Goal: Check status

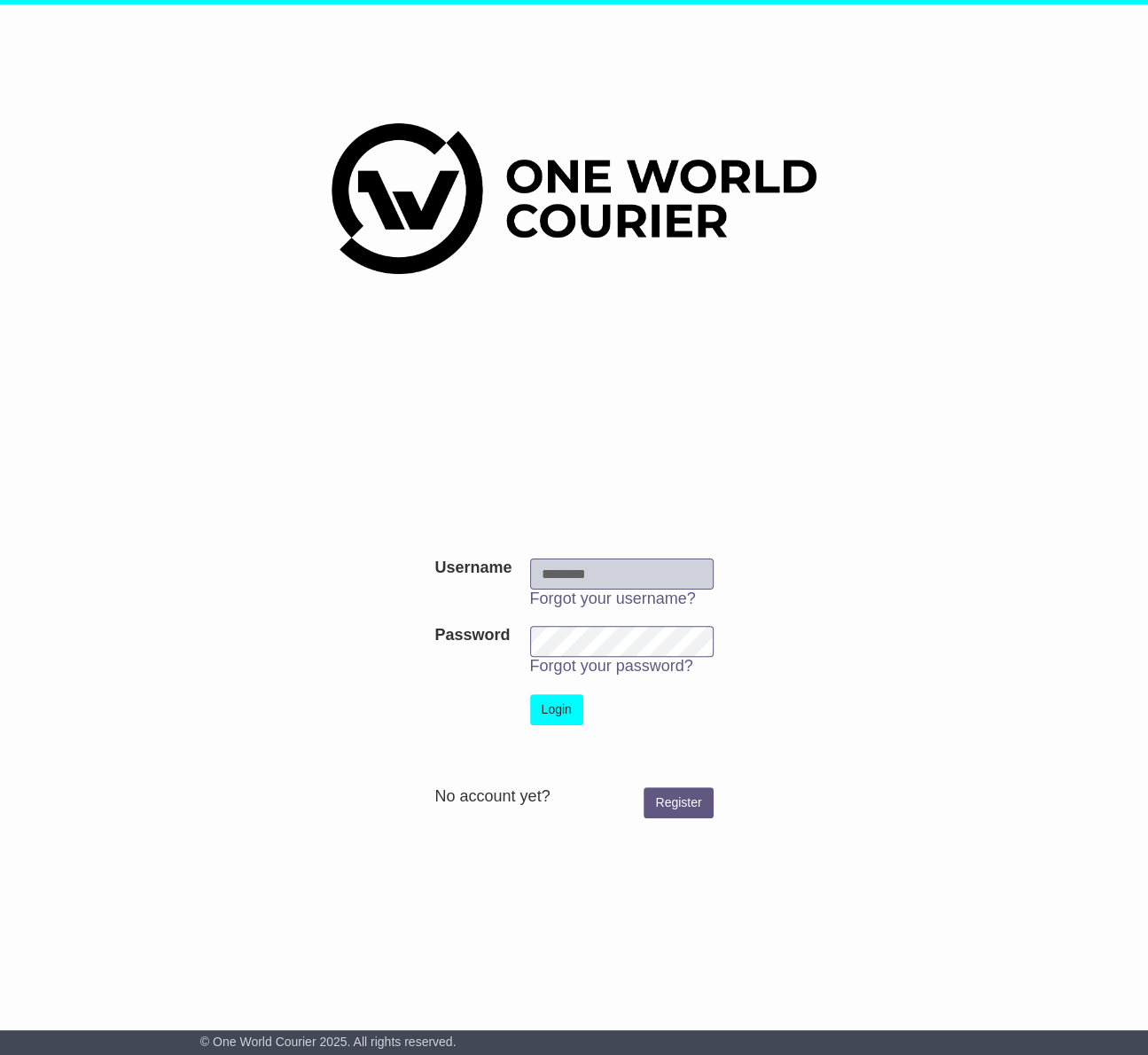
type input "**********"
click at [563, 704] on button "Login" at bounding box center [556, 709] width 53 height 31
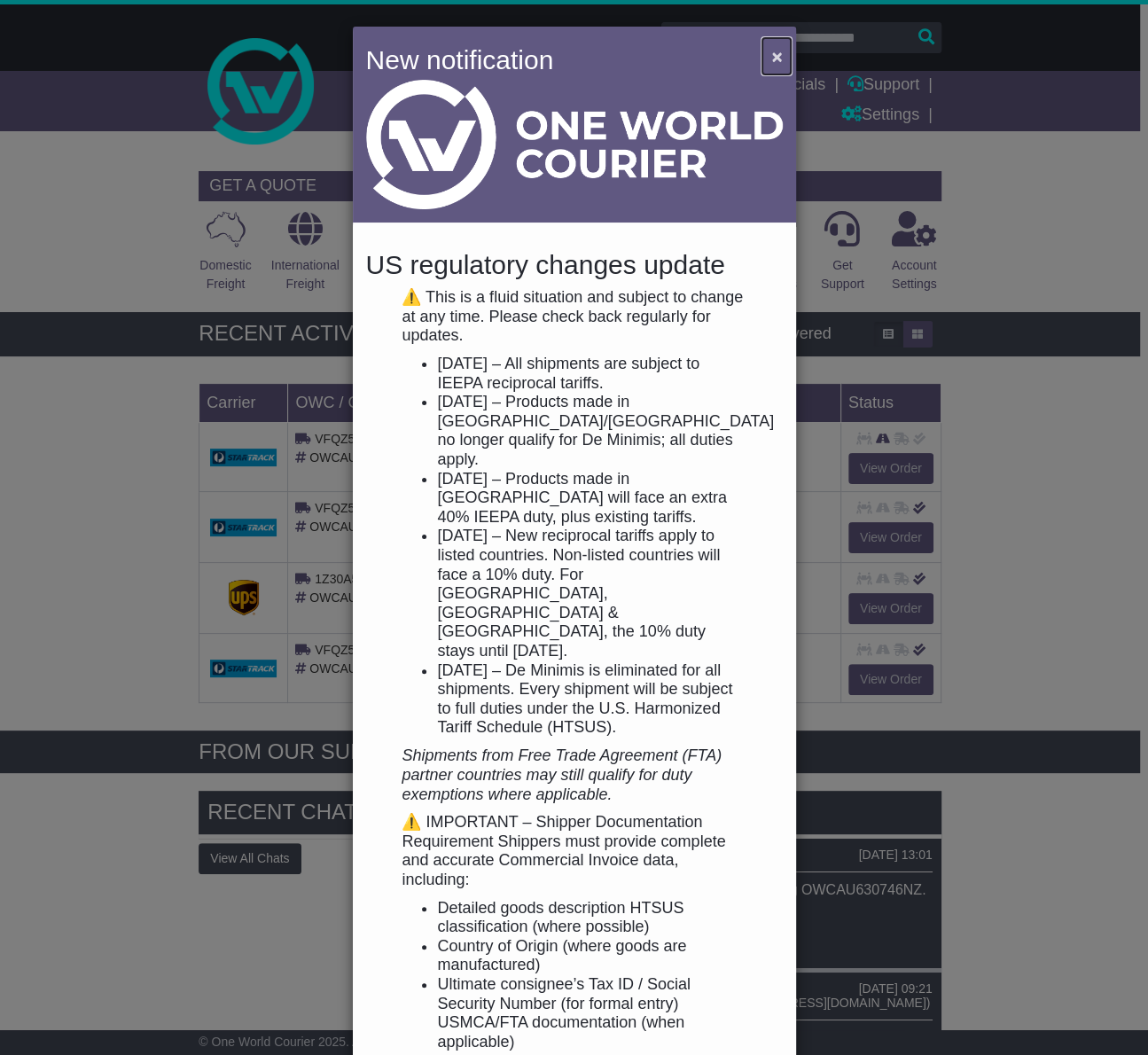
click at [766, 52] on button "×" at bounding box center [775, 55] width 28 height 36
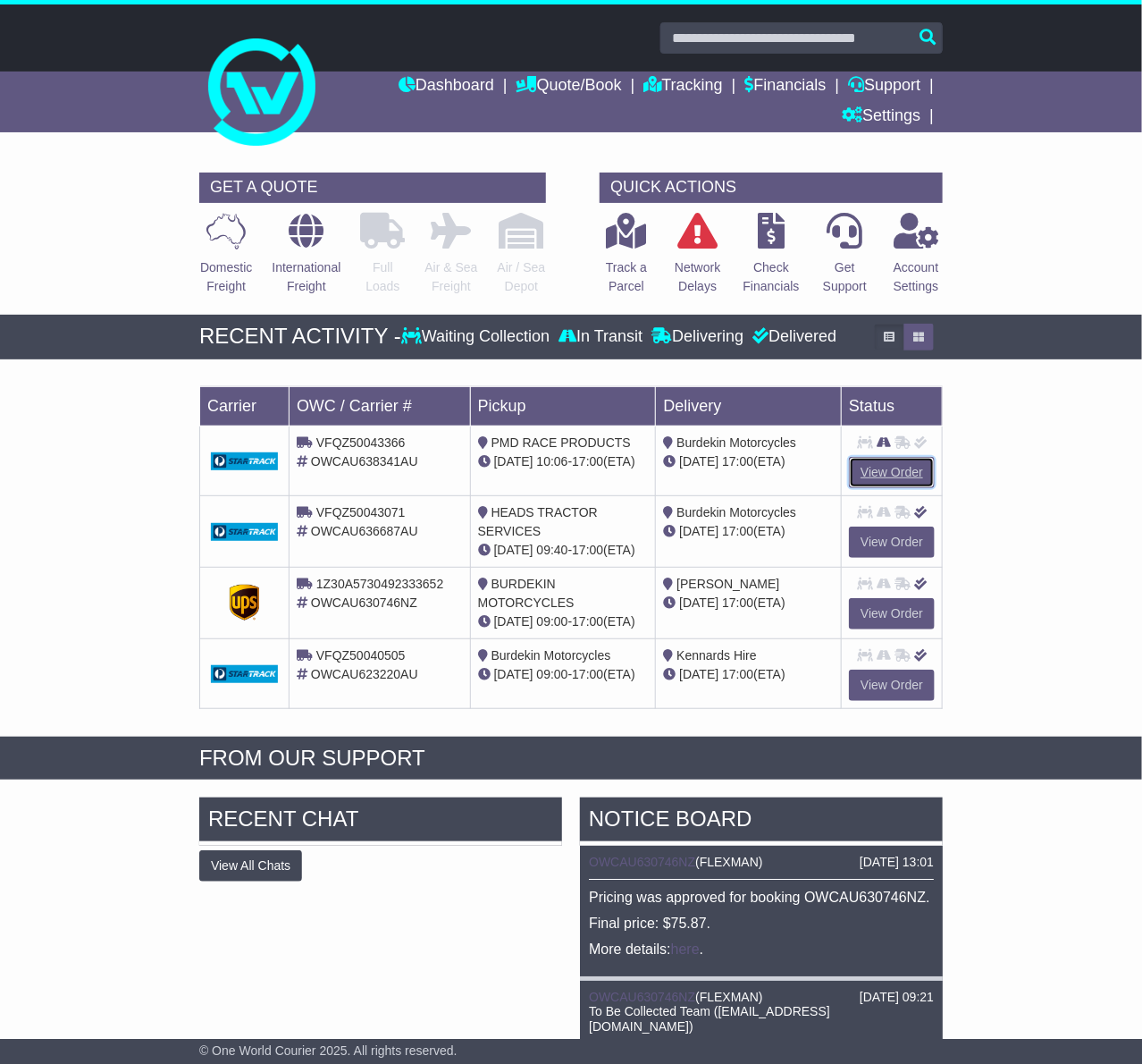
click at [883, 473] on link "View Order" at bounding box center [892, 473] width 86 height 31
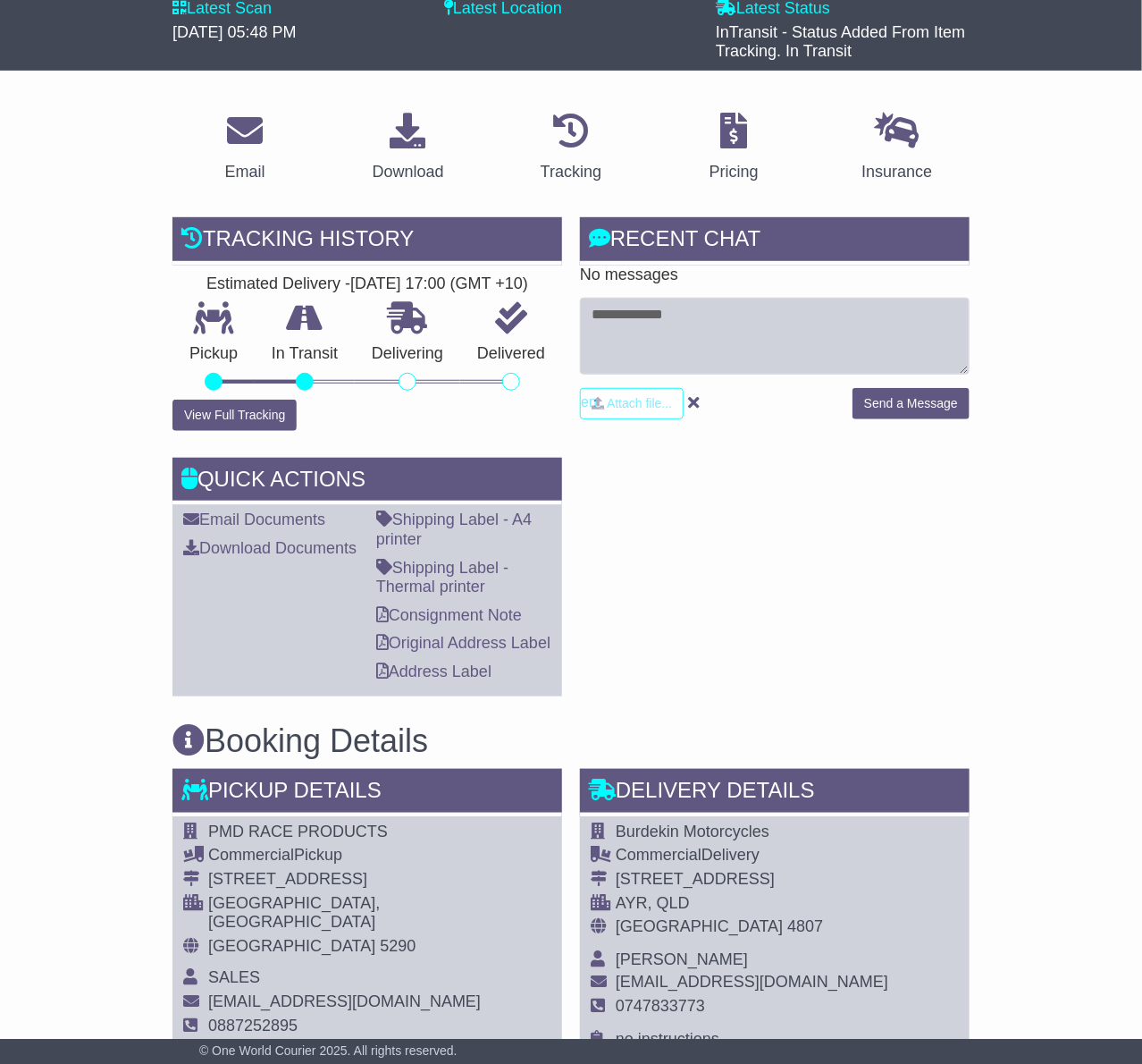
scroll to position [347, 0]
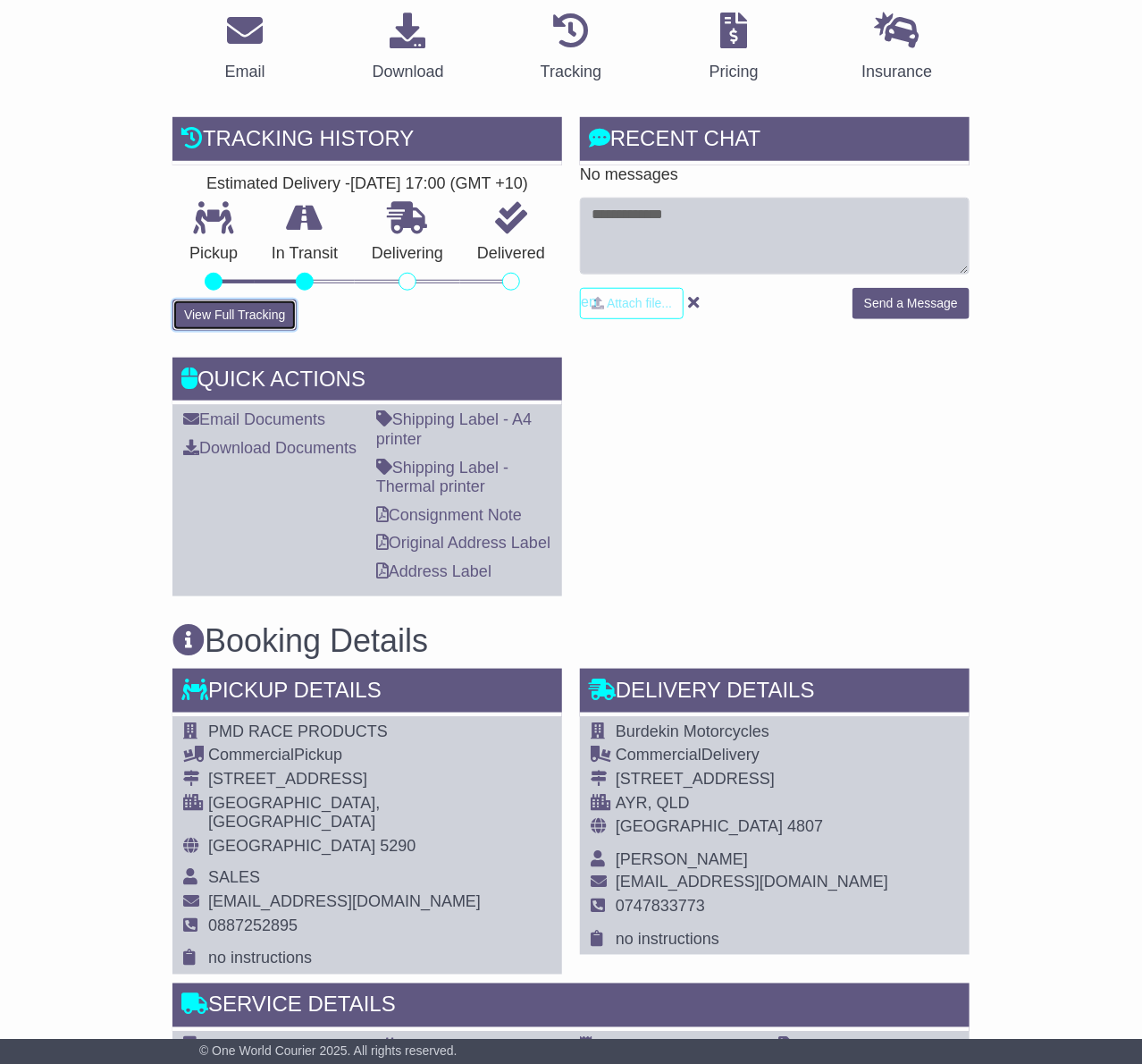
click at [265, 304] on button "View Full Tracking" at bounding box center [234, 315] width 124 height 31
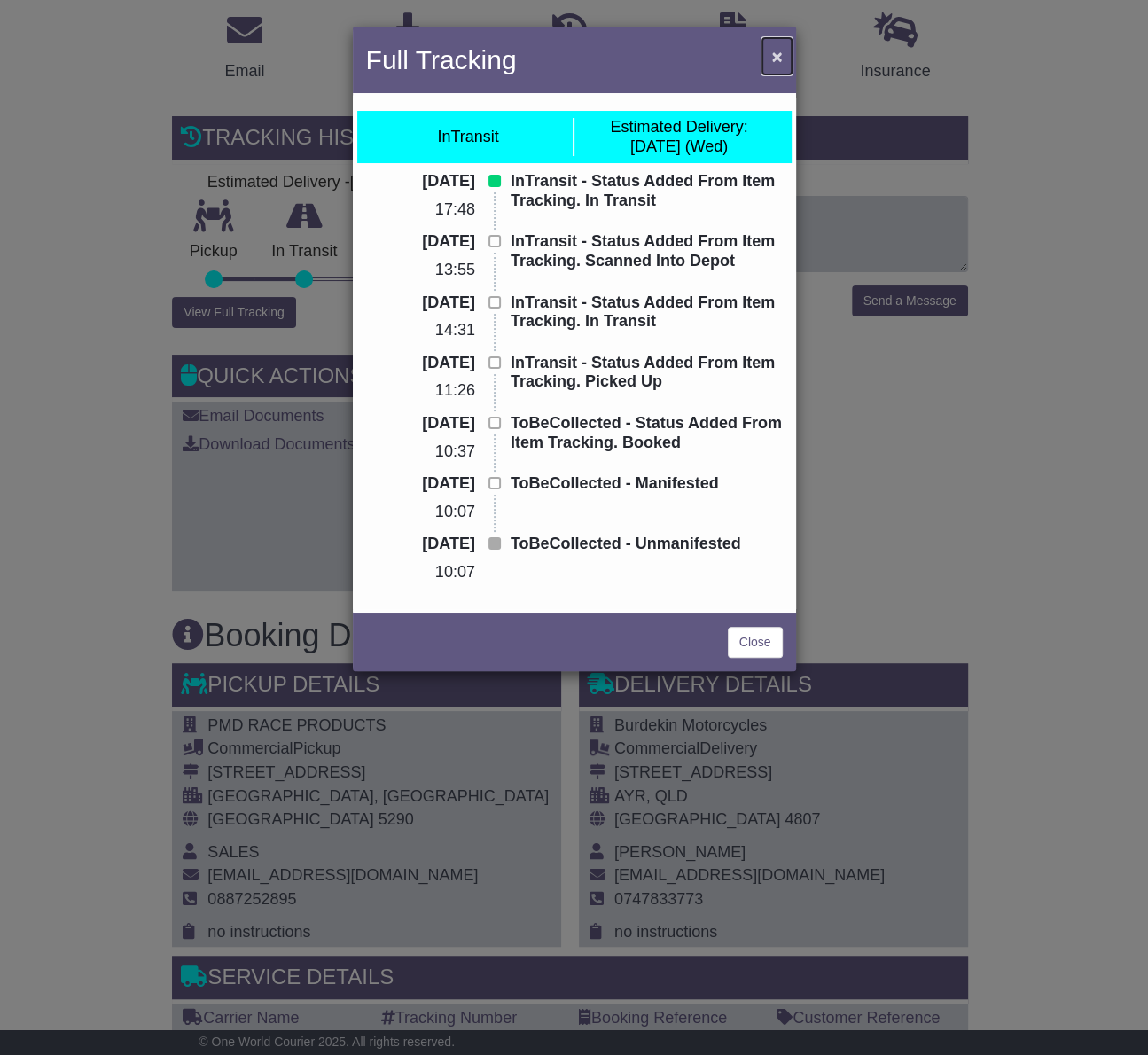
click at [776, 48] on span "×" at bounding box center [776, 55] width 11 height 20
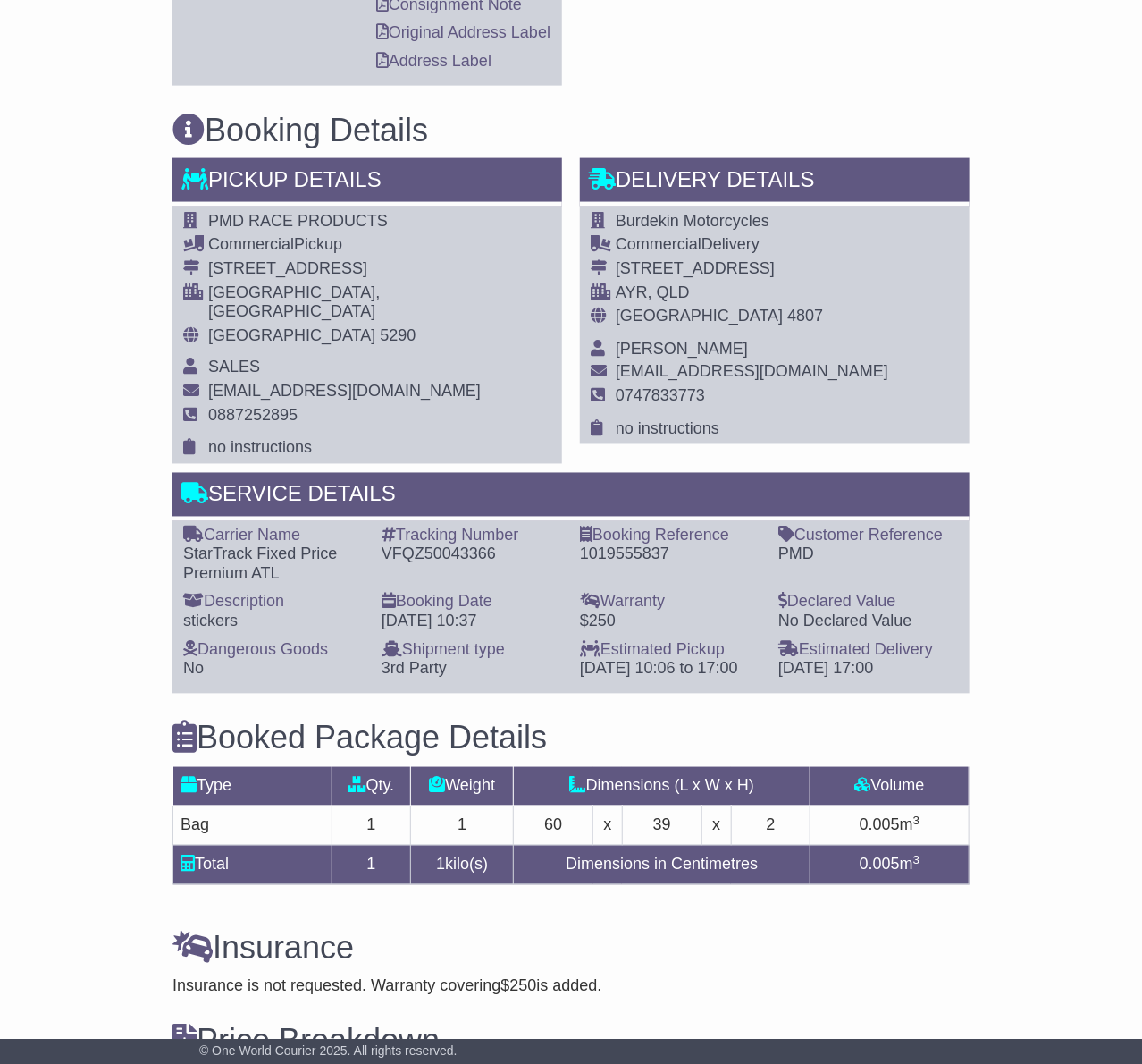
scroll to position [918, 0]
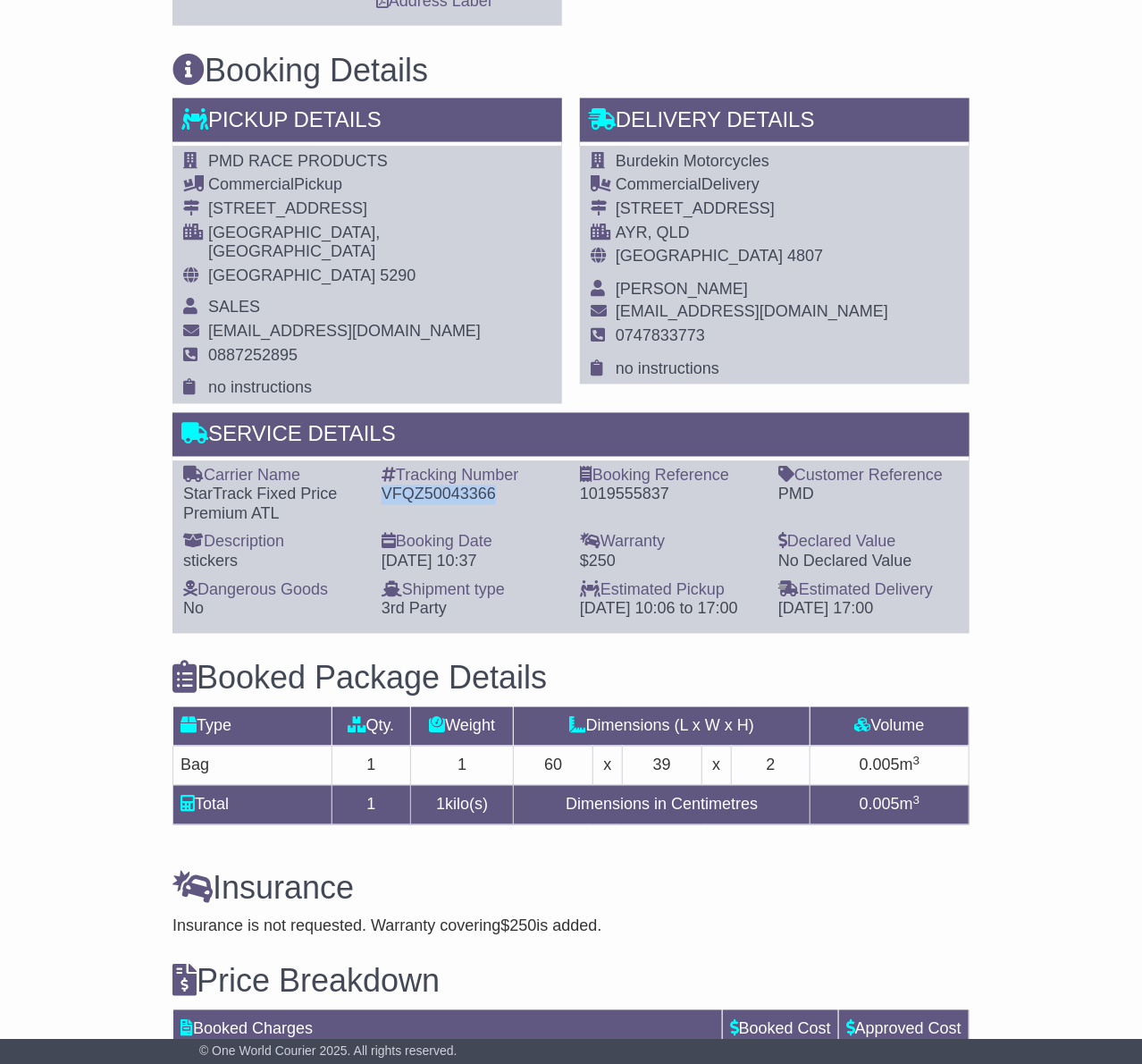
drag, startPoint x: 513, startPoint y: 480, endPoint x: 376, endPoint y: 479, distance: 137.0
click at [376, 479] on div "Tracking Number - VFQZ50043366" at bounding box center [472, 495] width 199 height 58
copy div "VFQZ50043366"
